Goal: Communication & Community: Answer question/provide support

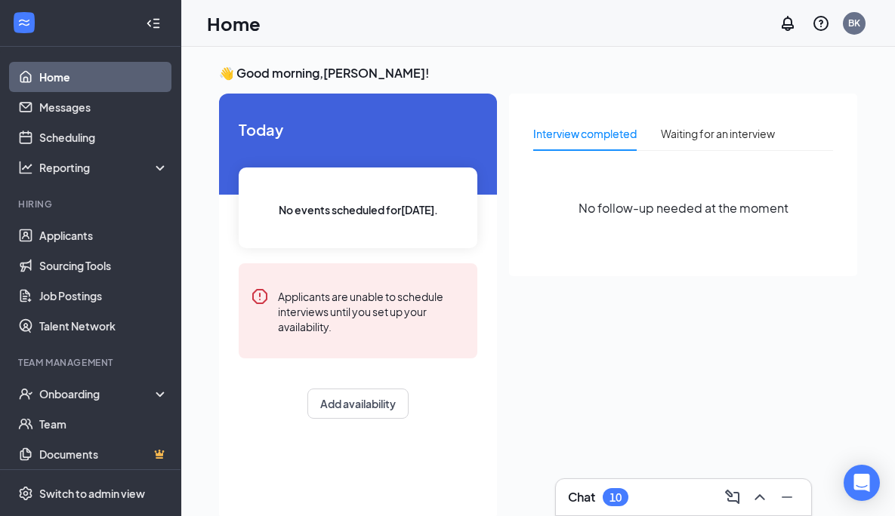
click at [621, 486] on div "Chat 10" at bounding box center [683, 498] width 231 height 24
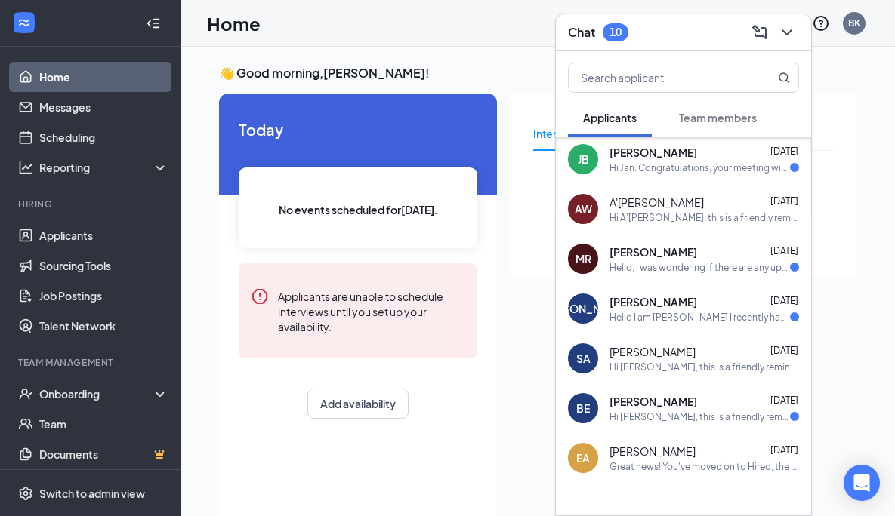
scroll to position [464, 0]
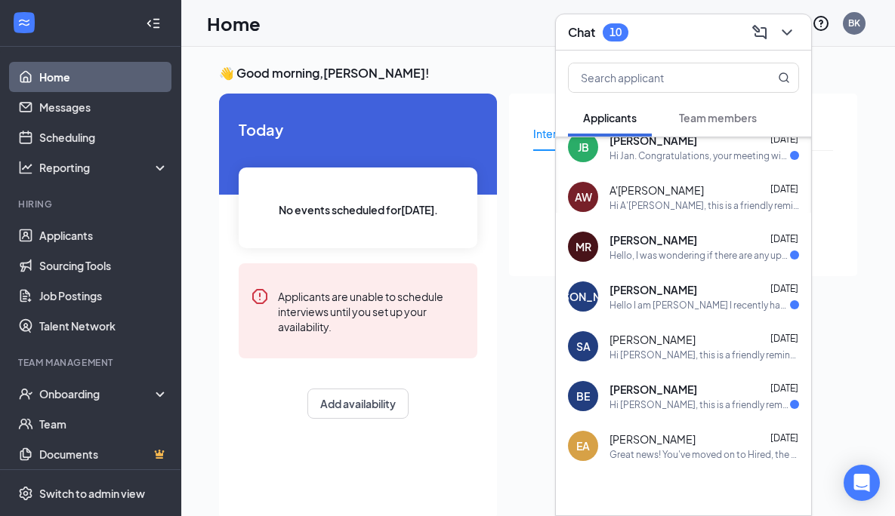
click at [673, 344] on div "[PERSON_NAME] [DATE]" at bounding box center [704, 339] width 190 height 15
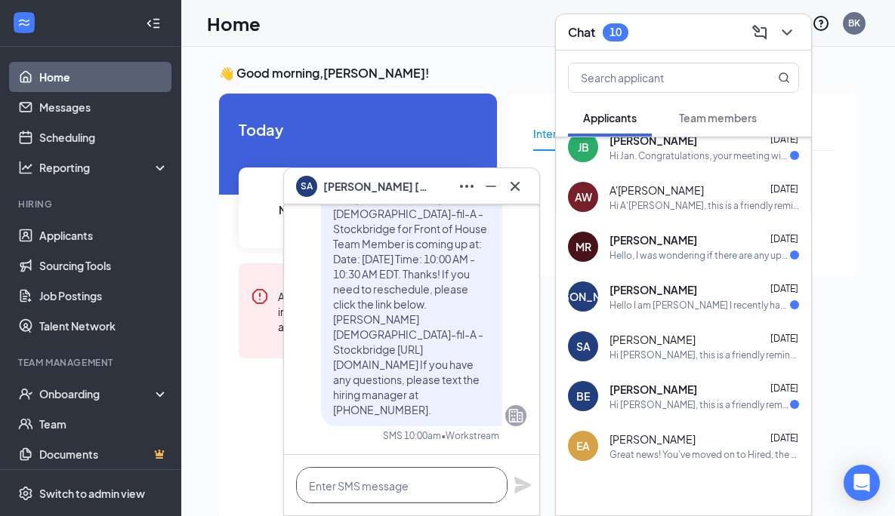
click at [455, 479] on textarea at bounding box center [401, 485] width 211 height 36
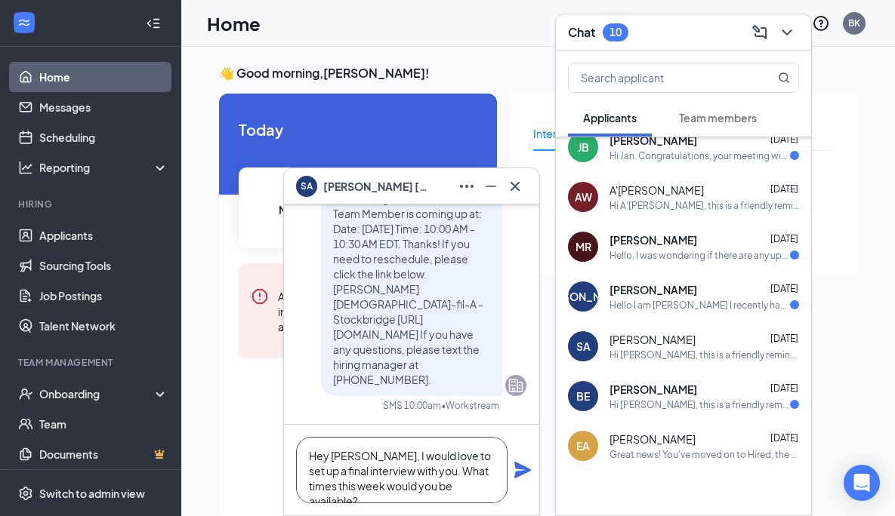
type textarea "Hey [PERSON_NAME], I would love to set up a final interview with you. What time…"
click at [525, 472] on icon "Plane" at bounding box center [522, 470] width 17 height 17
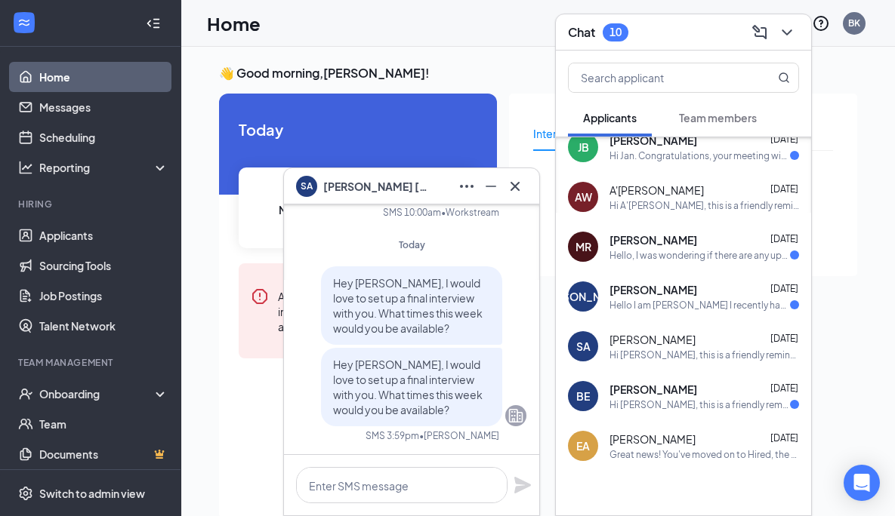
click at [522, 187] on icon "Cross" at bounding box center [515, 186] width 18 height 18
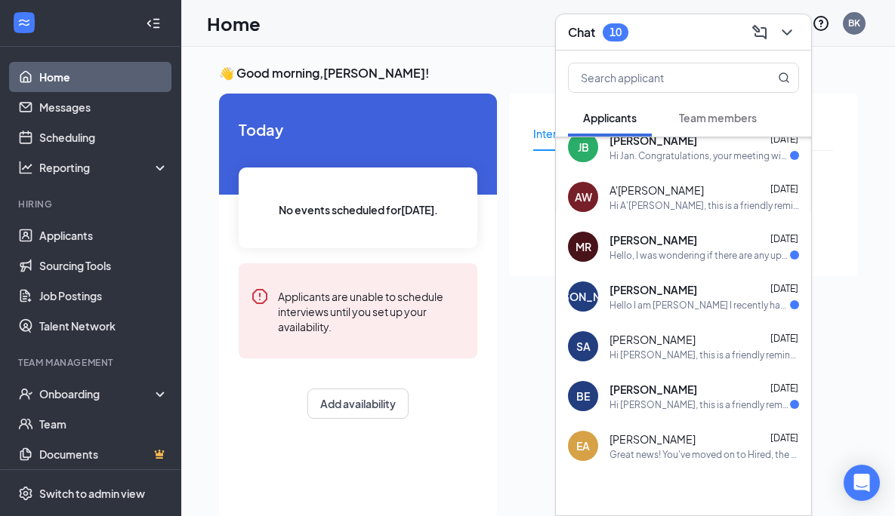
click at [674, 28] on div "Chat 10" at bounding box center [683, 31] width 231 height 23
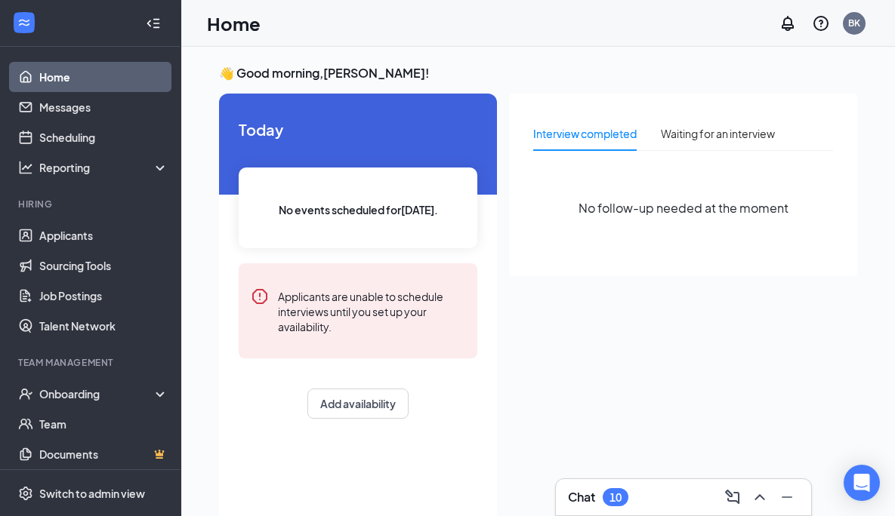
click at [649, 325] on div "Interview completed Waiting for an interview No follow-up needed at the moment" at bounding box center [683, 304] width 348 height 420
